Goal: Transaction & Acquisition: Purchase product/service

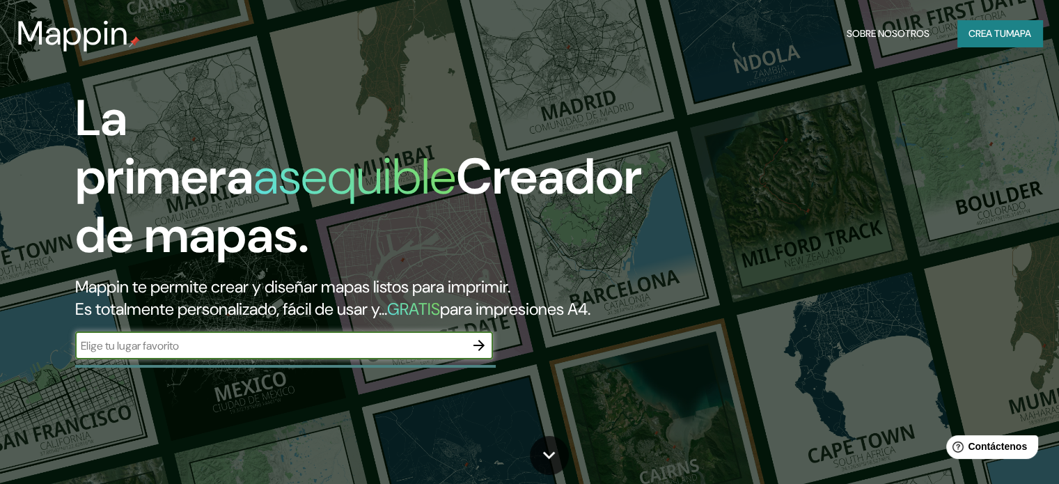
click at [290, 354] on input "text" at bounding box center [270, 346] width 390 height 16
type input "guaitarilla nariño"
click at [479, 354] on icon "button" at bounding box center [479, 345] width 17 height 17
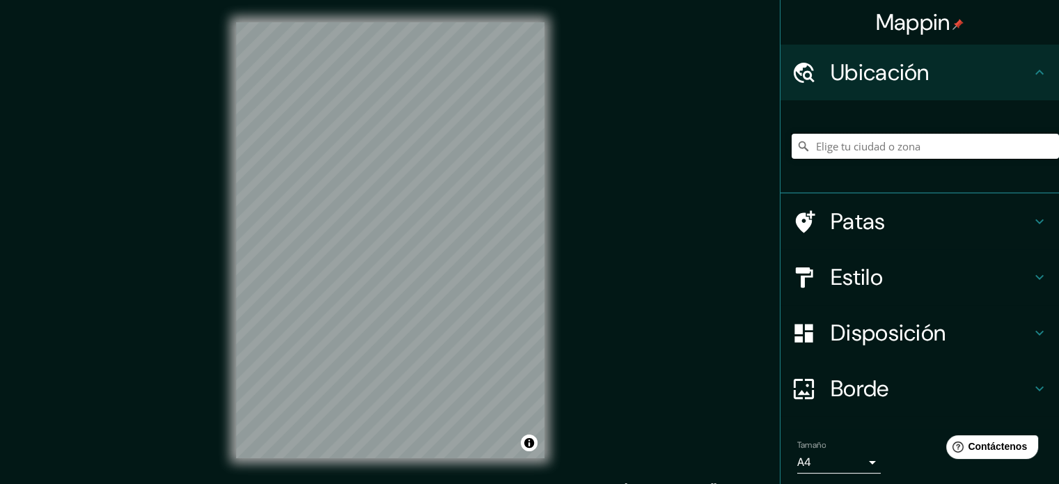
click at [855, 148] on input "Elige tu ciudad o zona" at bounding box center [924, 146] width 267 height 25
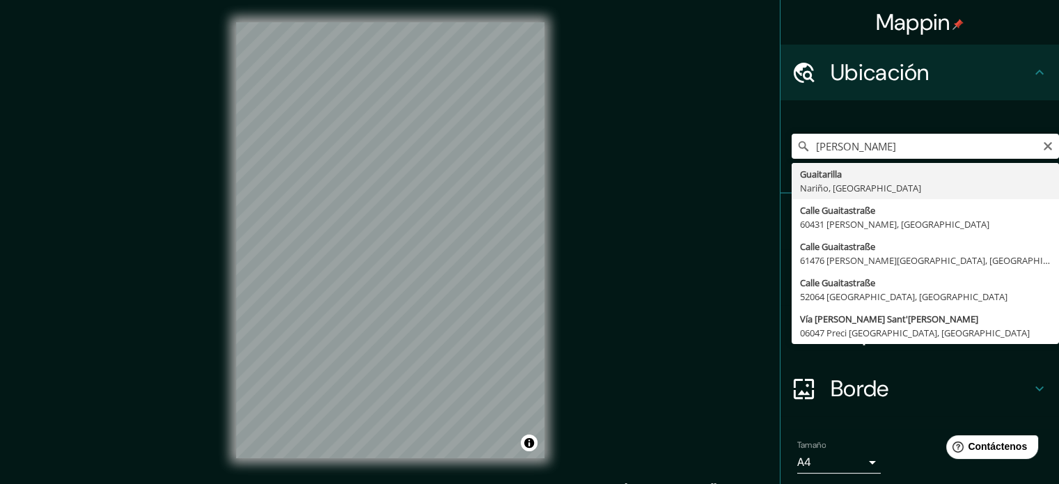
type input "Guaitarilla, [GEOGRAPHIC_DATA], [GEOGRAPHIC_DATA]"
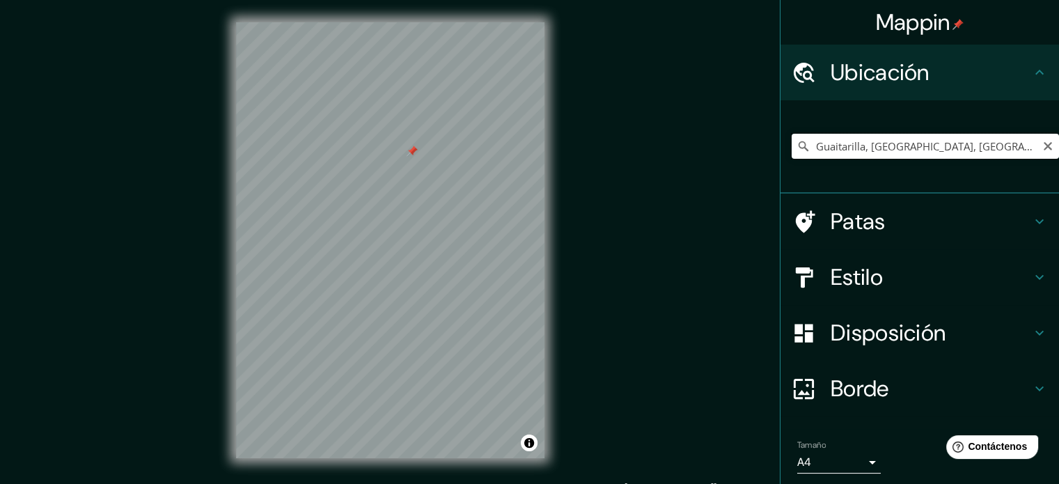
click at [980, 143] on input "Guaitarilla, [GEOGRAPHIC_DATA], [GEOGRAPHIC_DATA]" at bounding box center [924, 146] width 267 height 25
click at [799, 66] on icon at bounding box center [804, 72] width 21 height 20
click at [796, 140] on icon at bounding box center [803, 146] width 14 height 14
click at [798, 147] on icon at bounding box center [803, 146] width 10 height 10
click at [947, 152] on input "Guaitarilla, [GEOGRAPHIC_DATA], [GEOGRAPHIC_DATA]" at bounding box center [924, 146] width 267 height 25
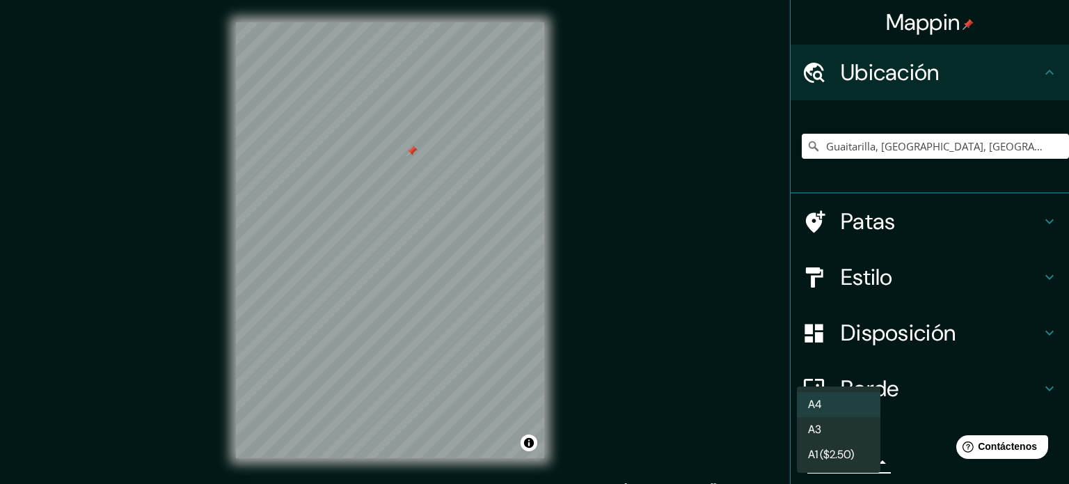
click at [860, 459] on body "Mappin Ubicación Guaitarilla, [GEOGRAPHIC_DATA], [GEOGRAPHIC_DATA] Patas Estilo…" at bounding box center [534, 242] width 1069 height 484
drag, startPoint x: 1065, startPoint y: 182, endPoint x: 1062, endPoint y: 340, distance: 157.3
click at [1058, 340] on div at bounding box center [534, 242] width 1069 height 484
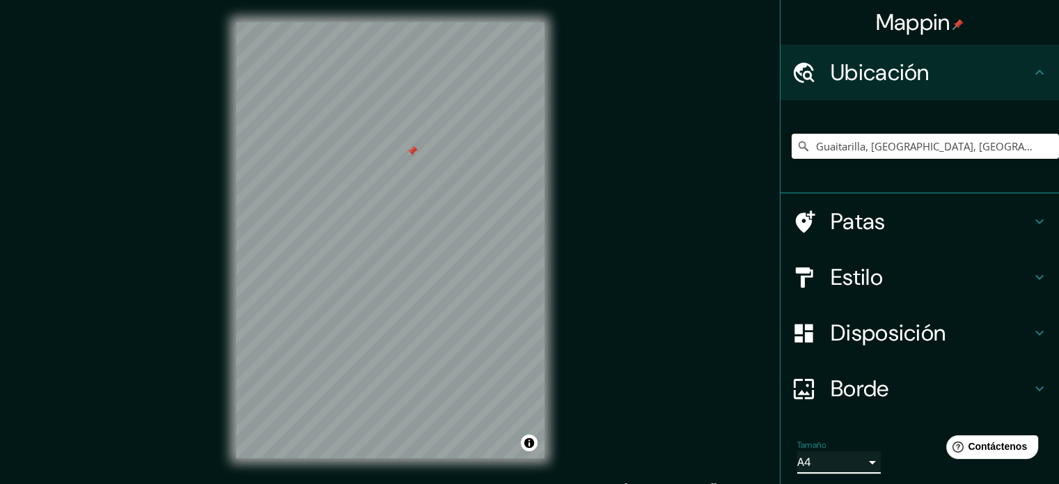
scroll to position [76, 0]
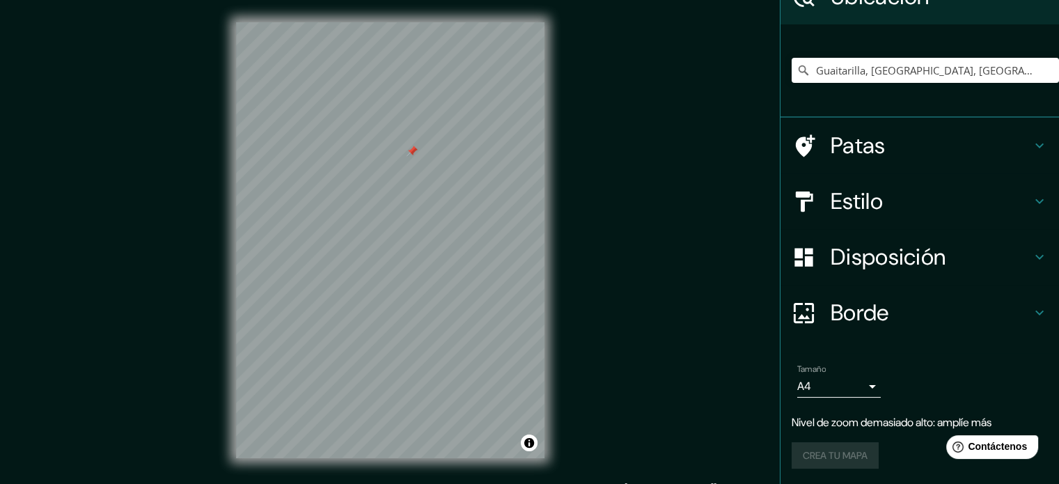
click at [812, 455] on div "Crea tu mapa" at bounding box center [919, 455] width 256 height 26
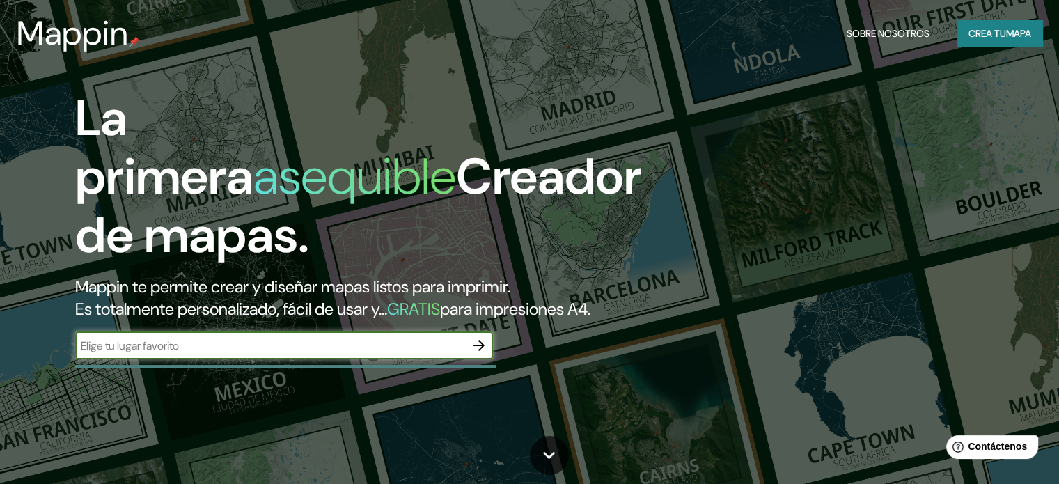
click at [485, 354] on icon "button" at bounding box center [479, 345] width 17 height 17
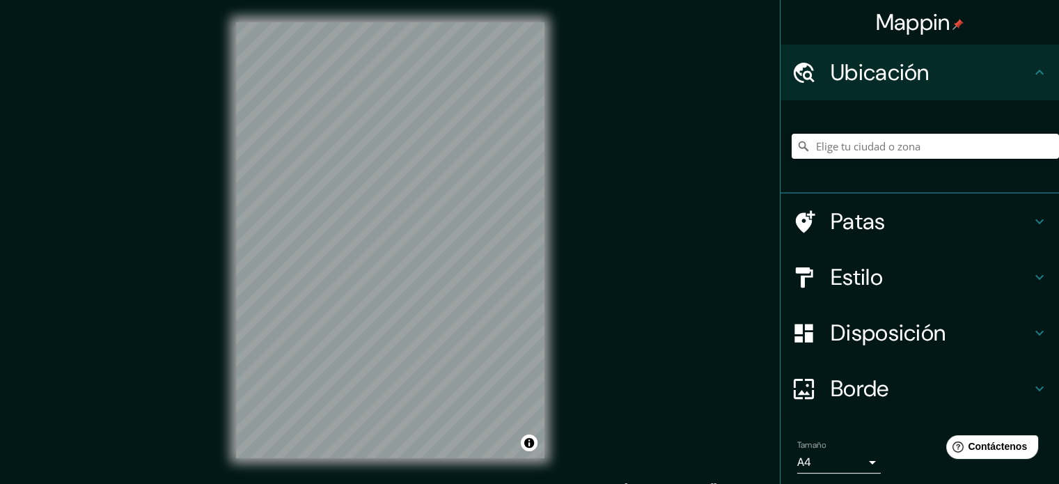
click at [860, 148] on input "Elige tu ciudad o zona" at bounding box center [924, 146] width 267 height 25
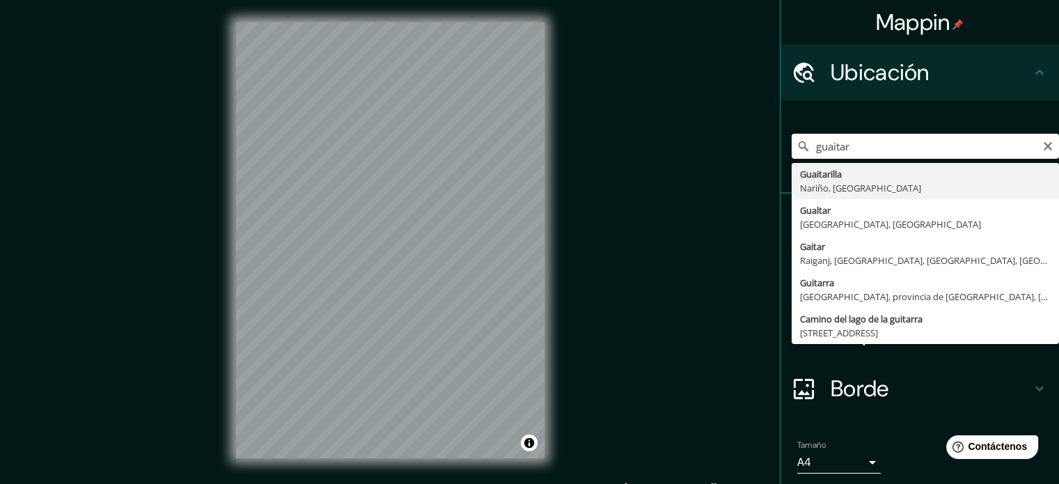
type input "Guaitarilla, [GEOGRAPHIC_DATA], [GEOGRAPHIC_DATA]"
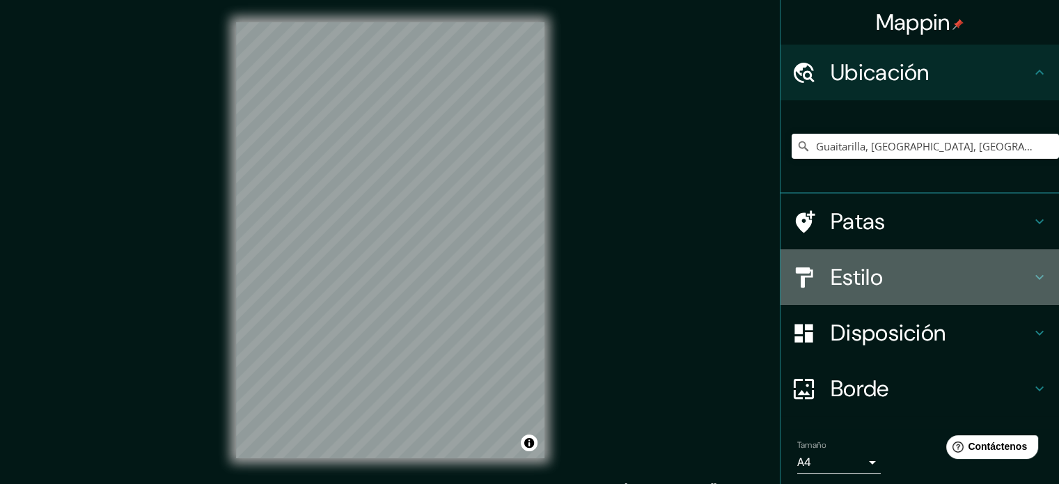
click at [1031, 275] on icon at bounding box center [1039, 277] width 17 height 17
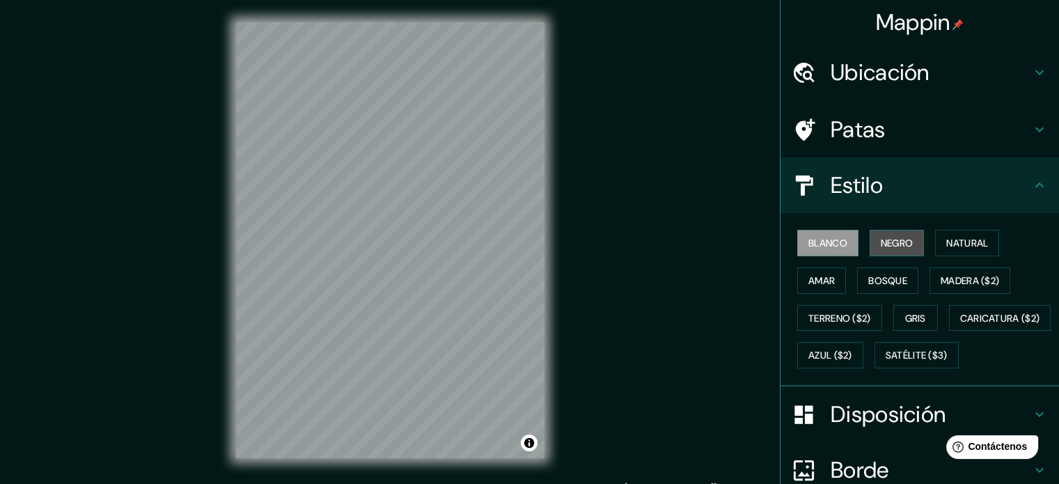
click at [894, 237] on font "Negro" at bounding box center [897, 243] width 33 height 13
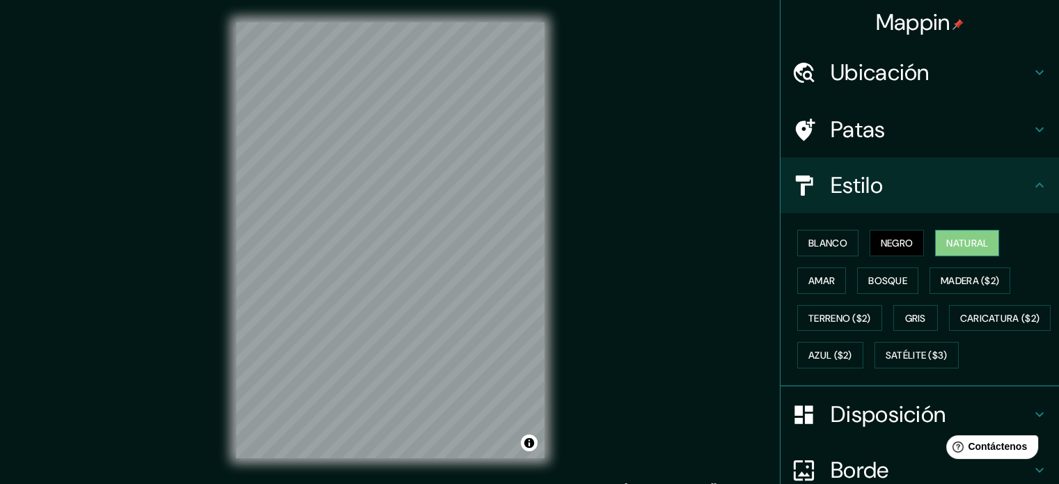
click at [947, 244] on font "Natural" at bounding box center [967, 243] width 42 height 13
click at [885, 362] on font "Satélite ($3)" at bounding box center [916, 355] width 62 height 13
click at [957, 252] on button "Natural" at bounding box center [967, 243] width 64 height 26
click at [1013, 196] on h4 "Estilo" at bounding box center [930, 185] width 200 height 28
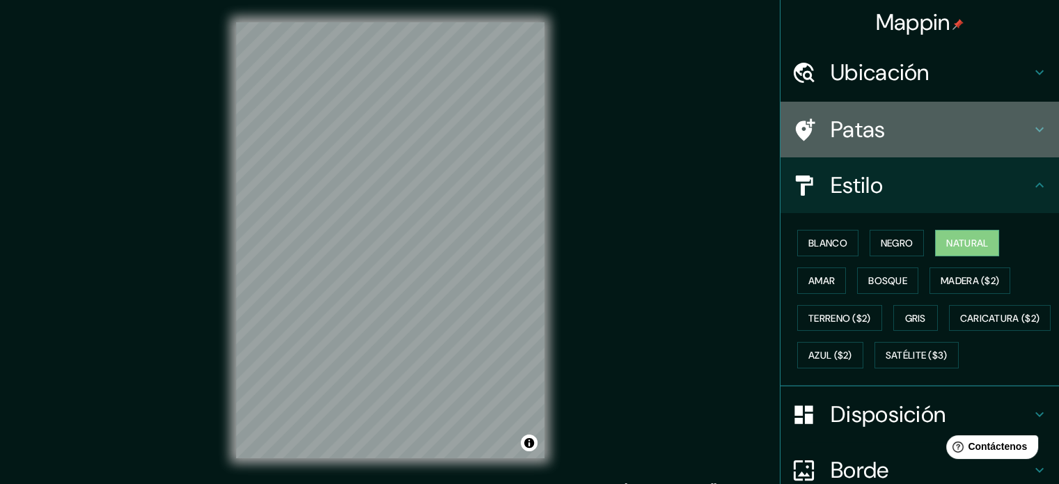
click at [1031, 134] on icon at bounding box center [1039, 129] width 17 height 17
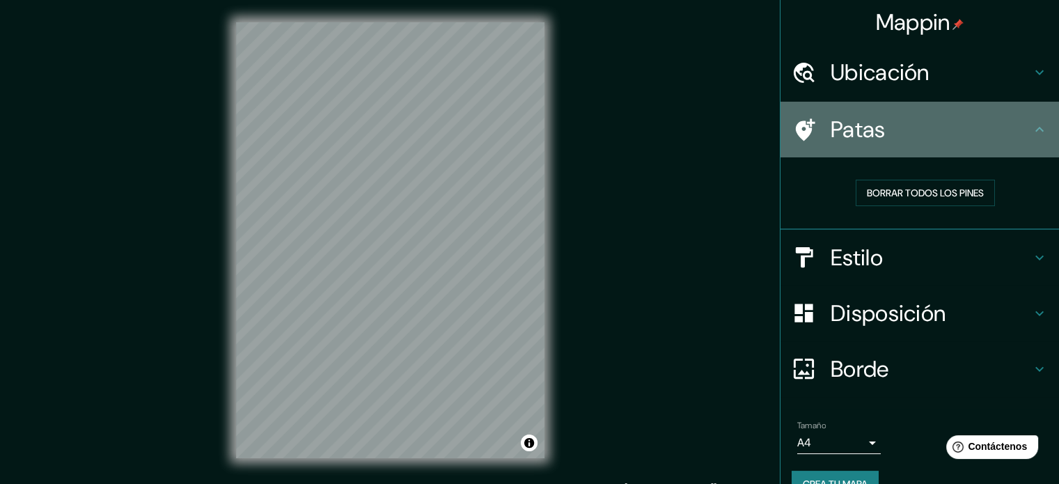
click at [1031, 134] on icon at bounding box center [1039, 129] width 17 height 17
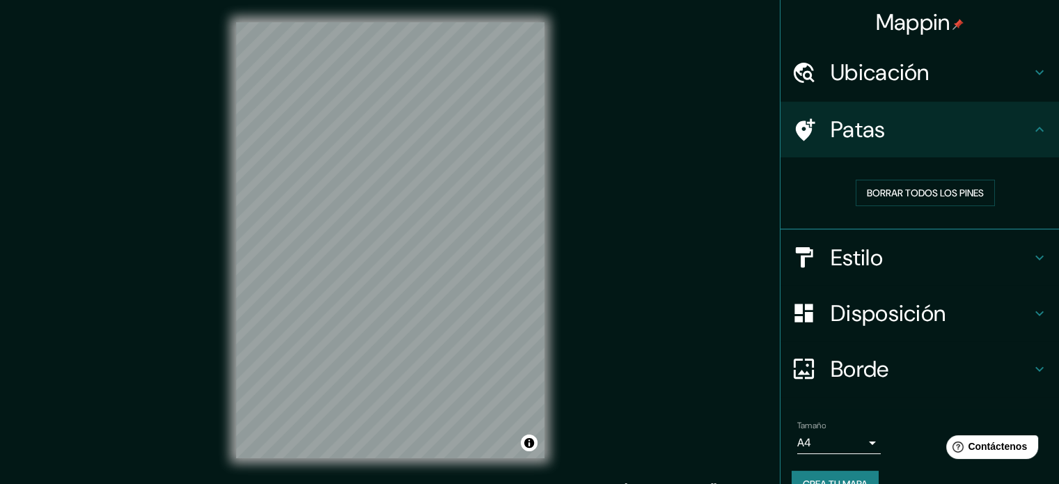
click at [1018, 303] on h4 "Disposición" at bounding box center [930, 313] width 200 height 28
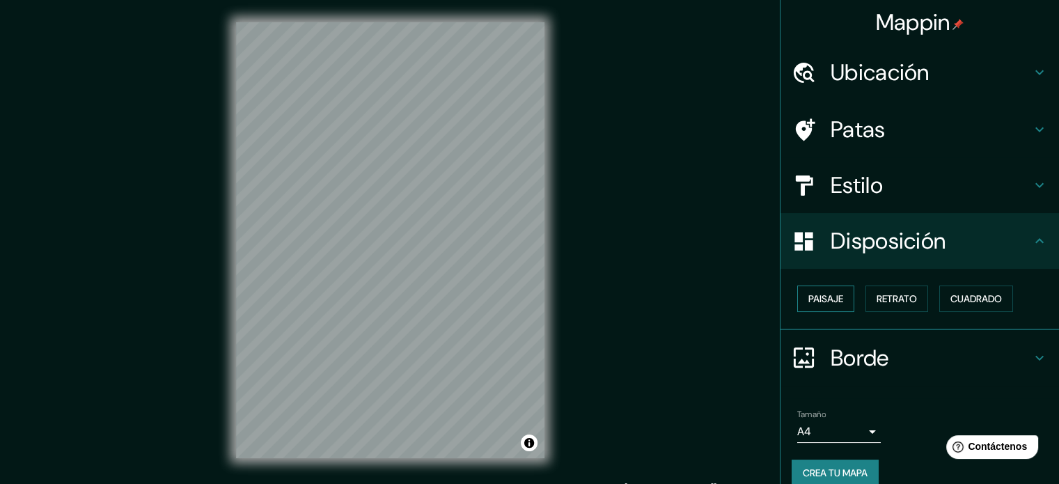
click at [830, 290] on font "Paisaje" at bounding box center [825, 299] width 35 height 18
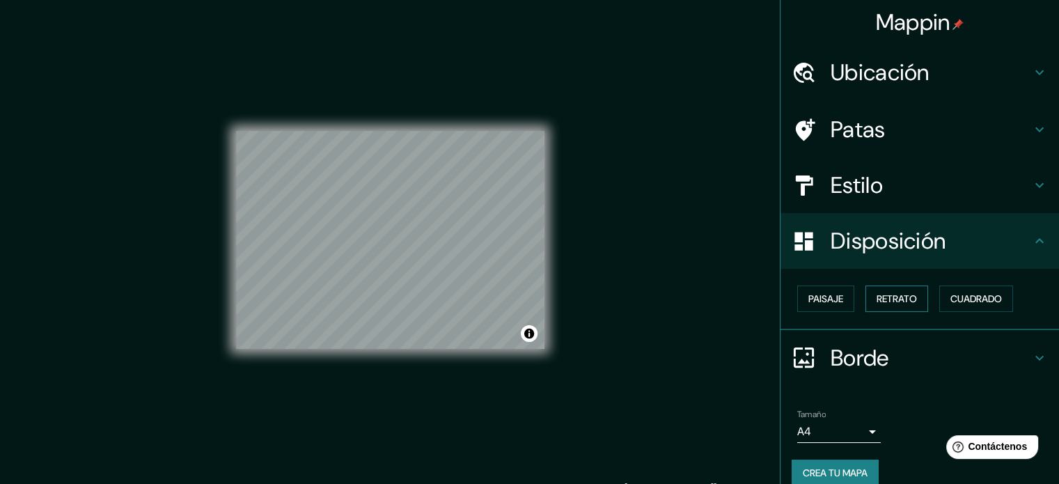
click at [883, 300] on font "Retrato" at bounding box center [896, 298] width 40 height 13
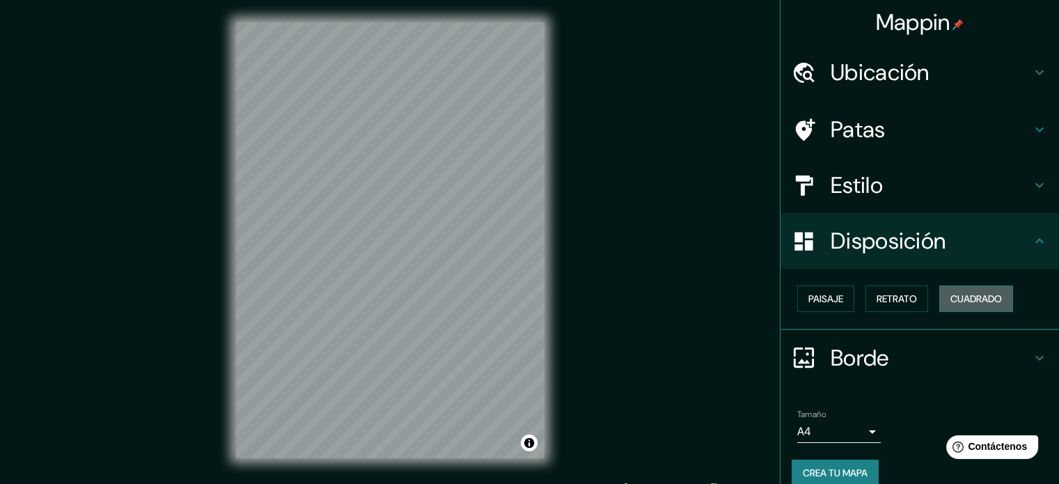
click at [979, 308] on button "Cuadrado" at bounding box center [976, 298] width 74 height 26
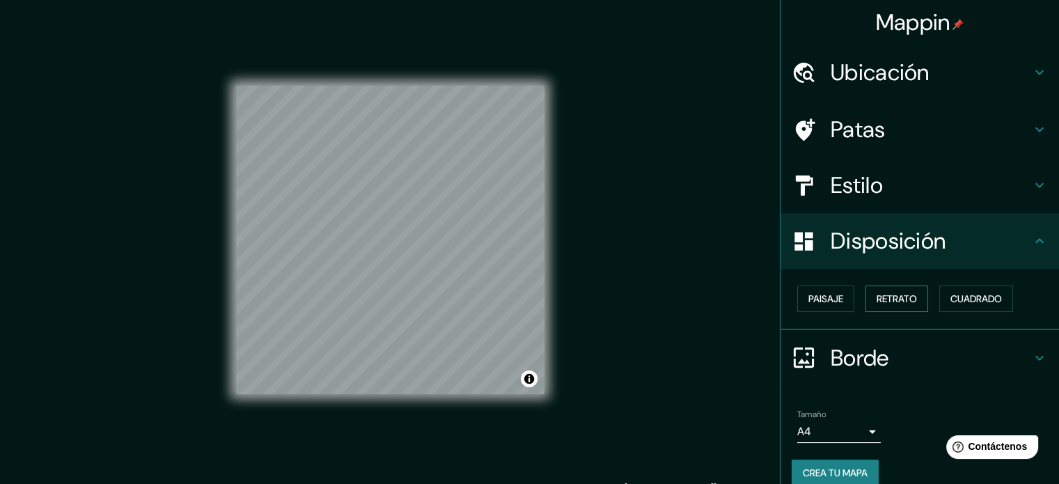
click at [890, 293] on font "Retrato" at bounding box center [896, 298] width 40 height 13
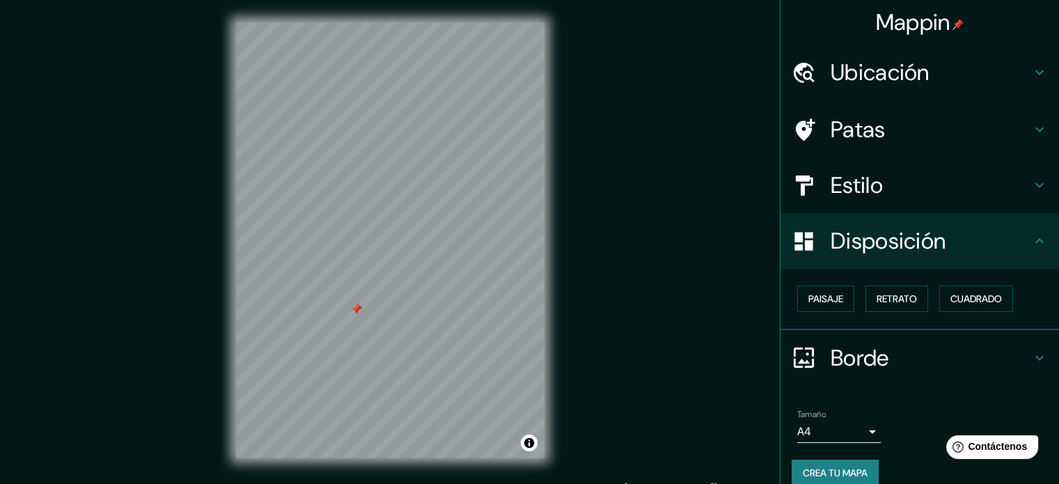
click at [836, 472] on font "Crea tu mapa" at bounding box center [835, 472] width 65 height 13
